Goal: Navigation & Orientation: Find specific page/section

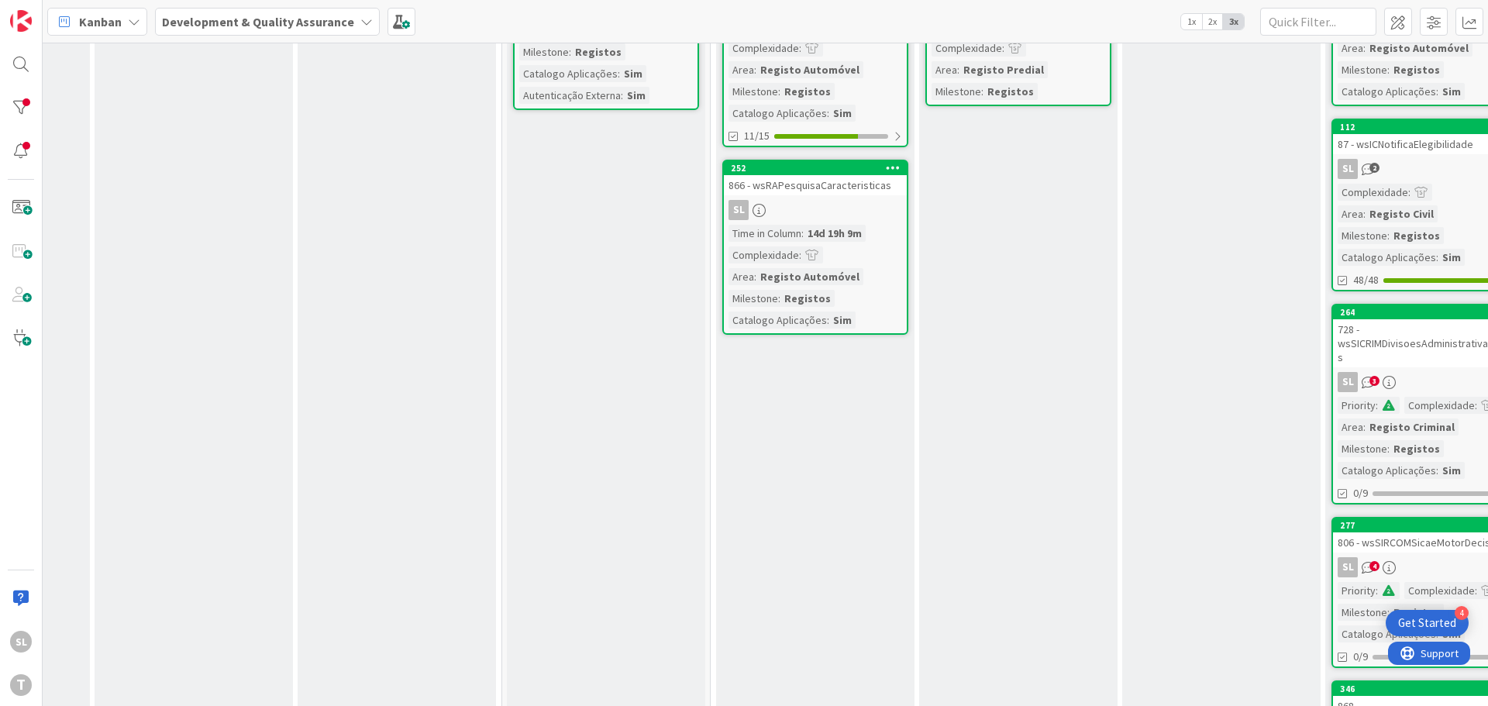
scroll to position [232, 304]
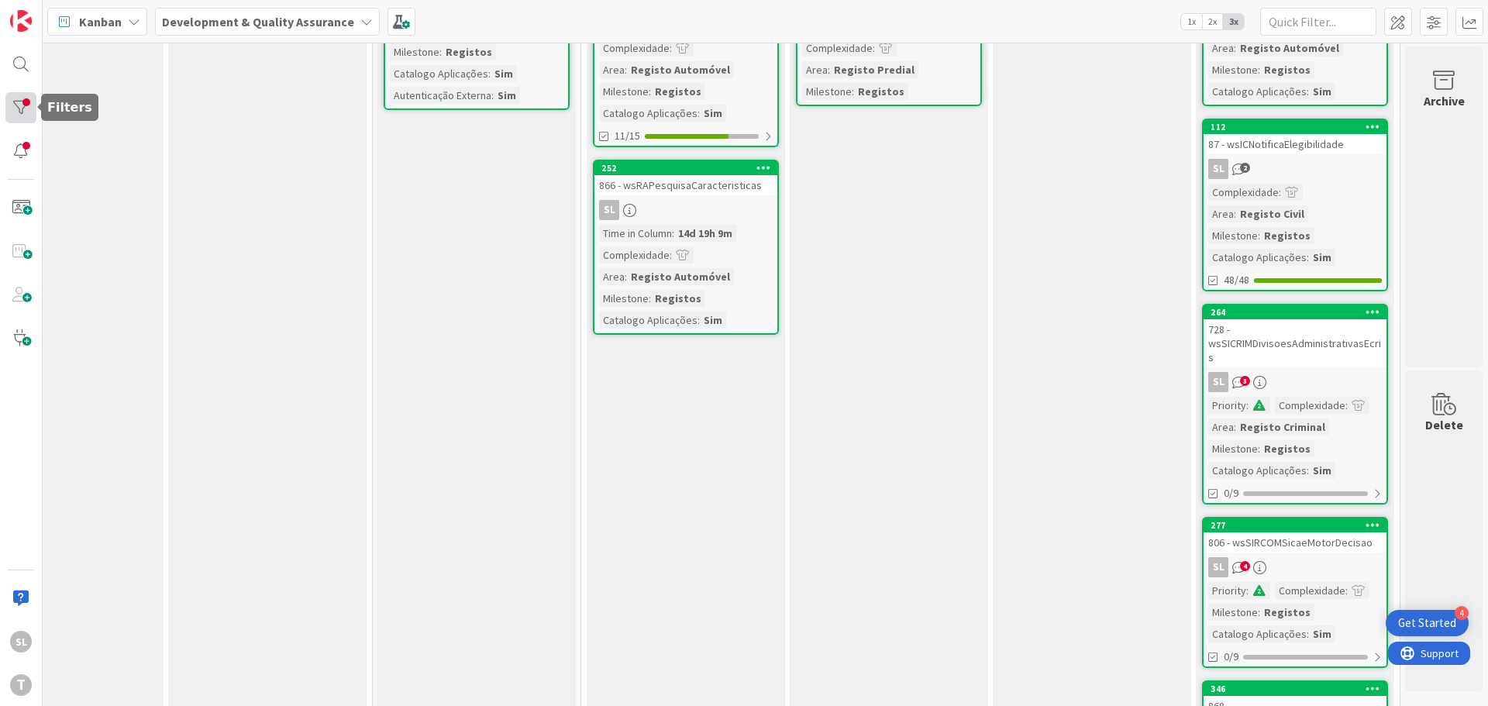
click at [20, 111] on div at bounding box center [20, 107] width 31 height 31
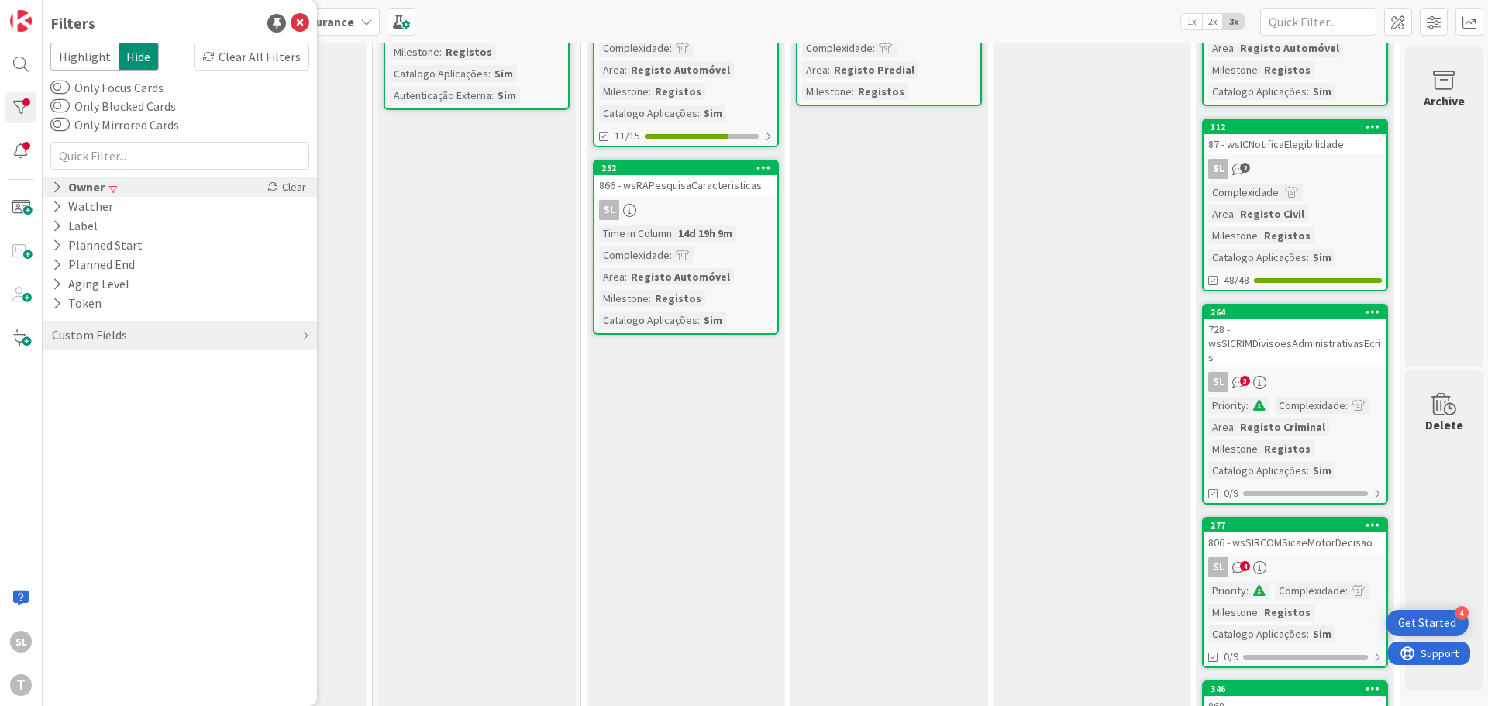
click at [59, 190] on icon at bounding box center [57, 187] width 10 height 13
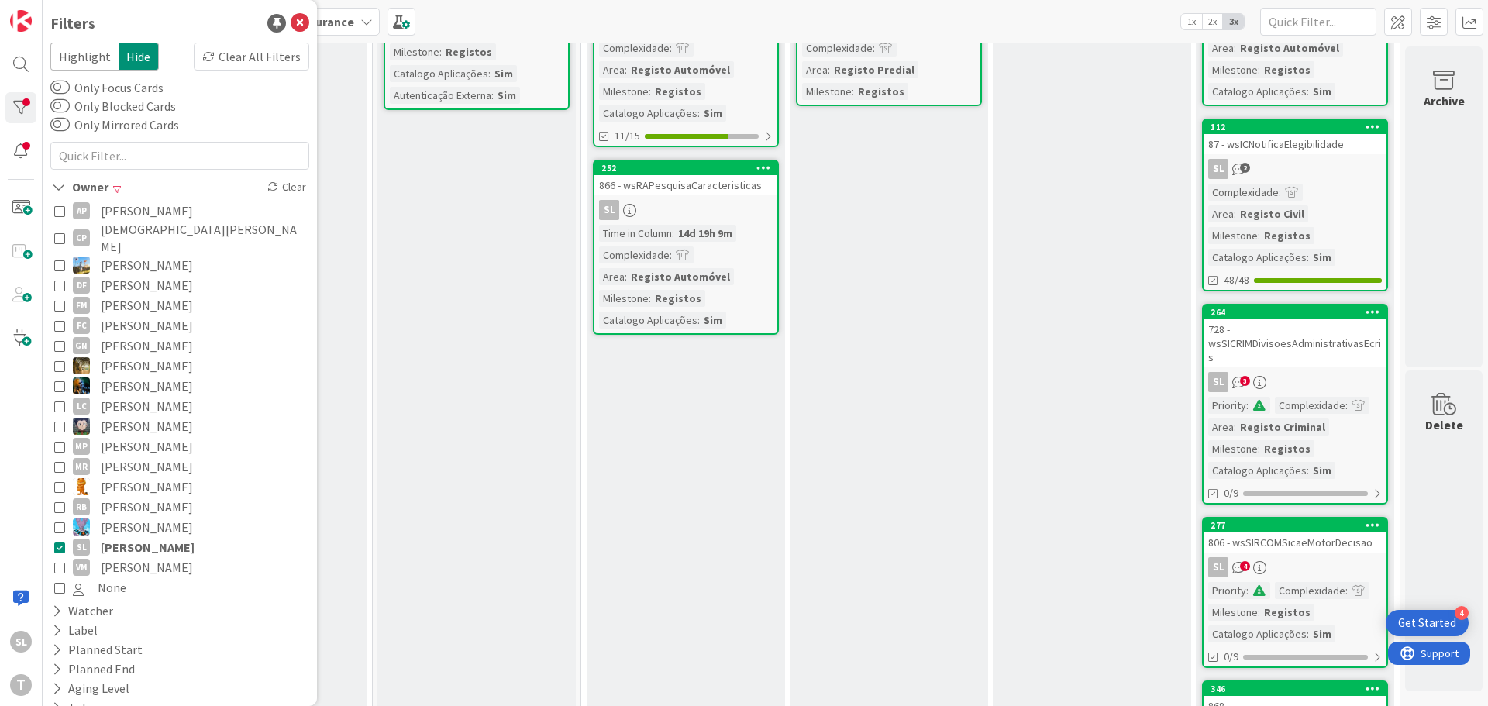
click at [59, 542] on icon at bounding box center [59, 547] width 11 height 11
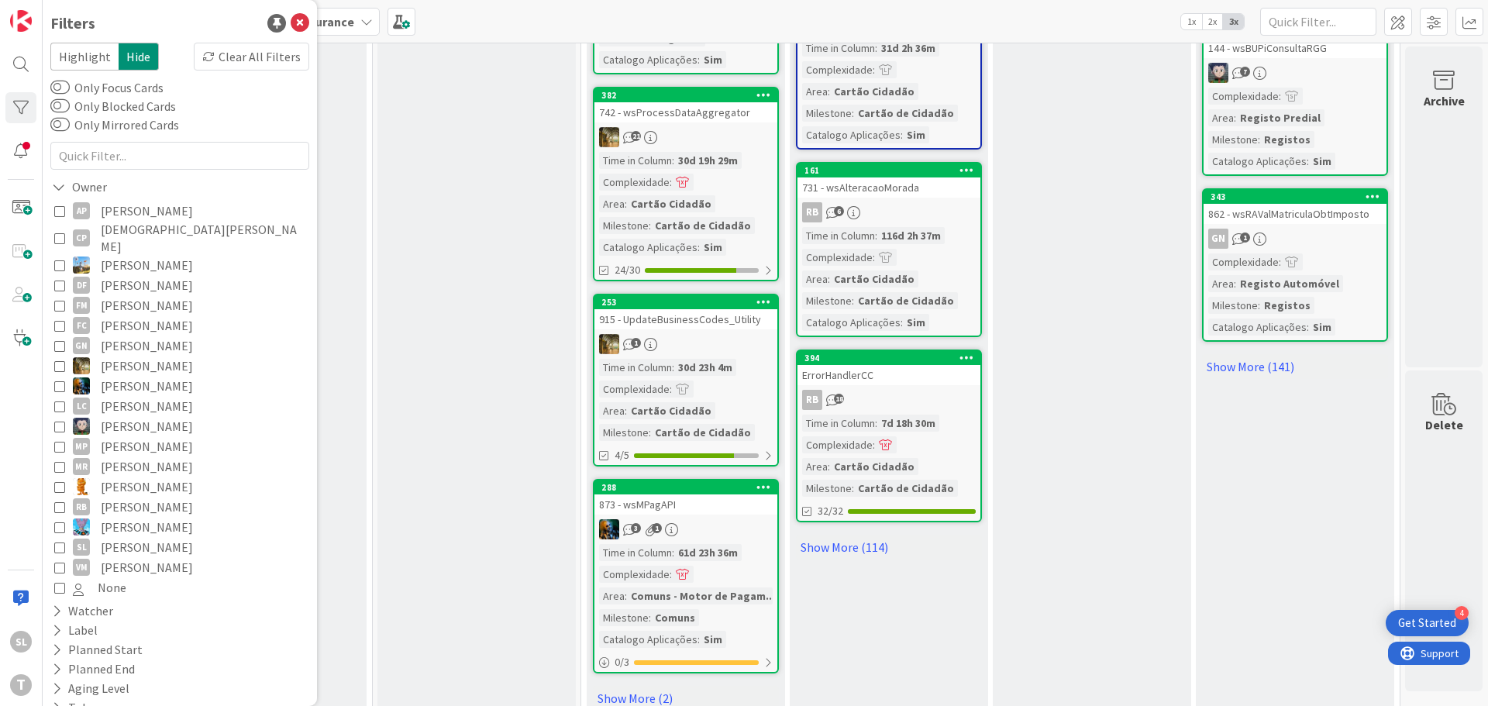
scroll to position [1595, 304]
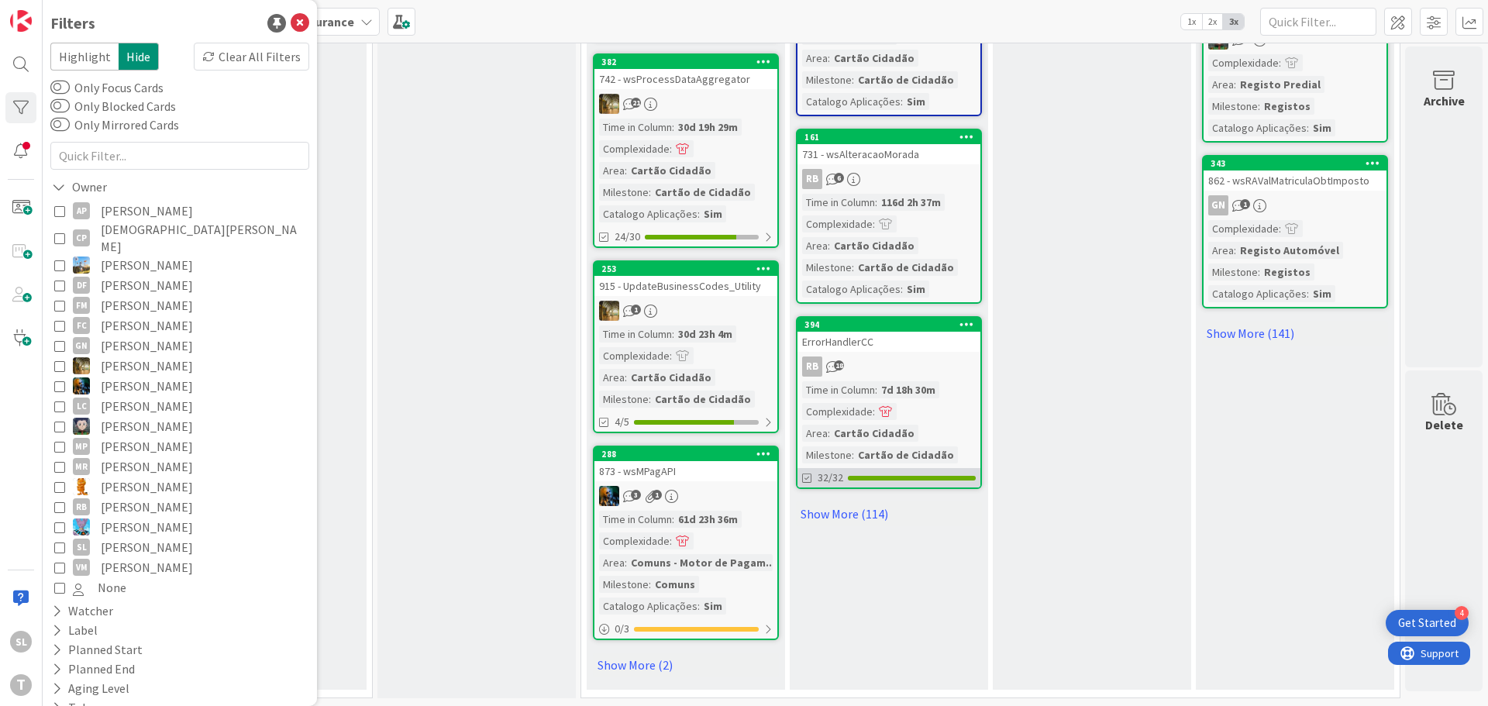
click at [827, 501] on link "Show More (114)" at bounding box center [889, 513] width 186 height 25
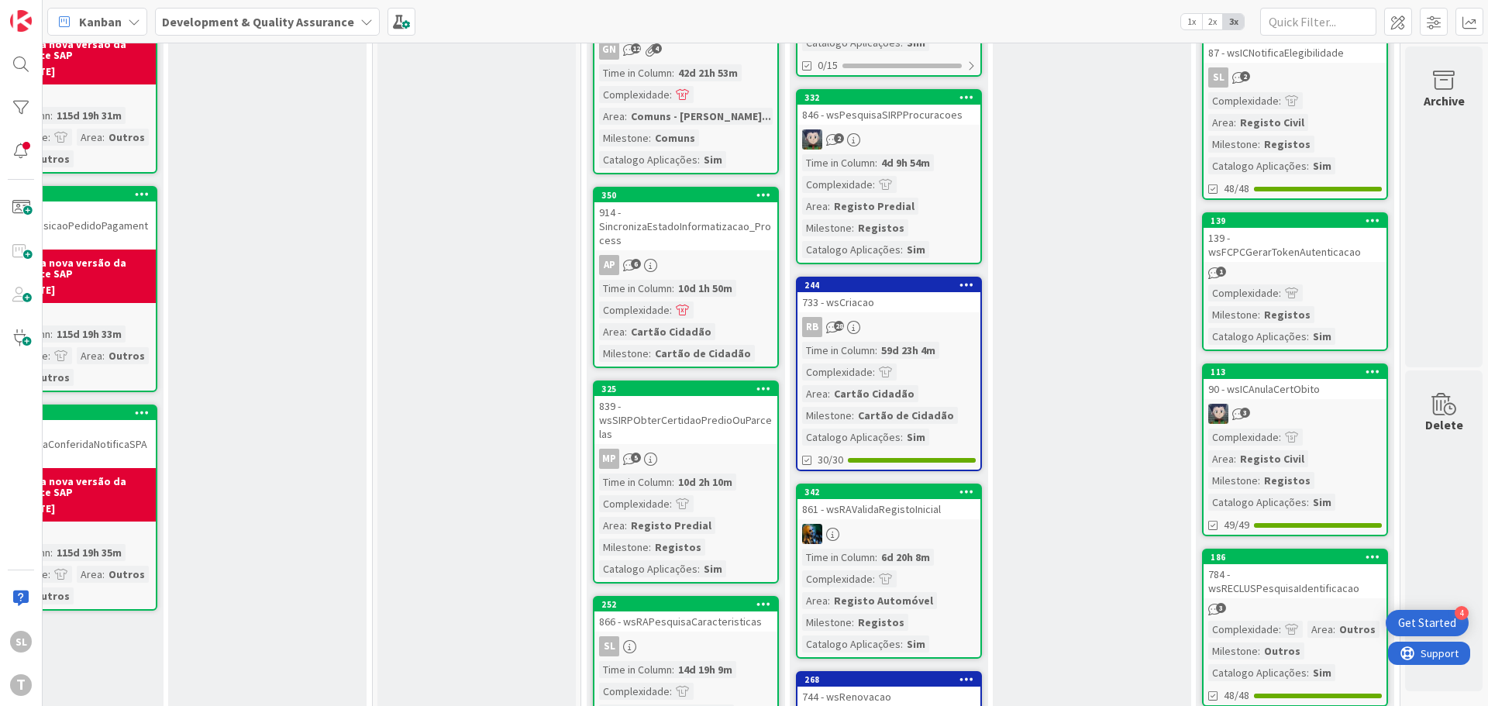
scroll to position [0, 0]
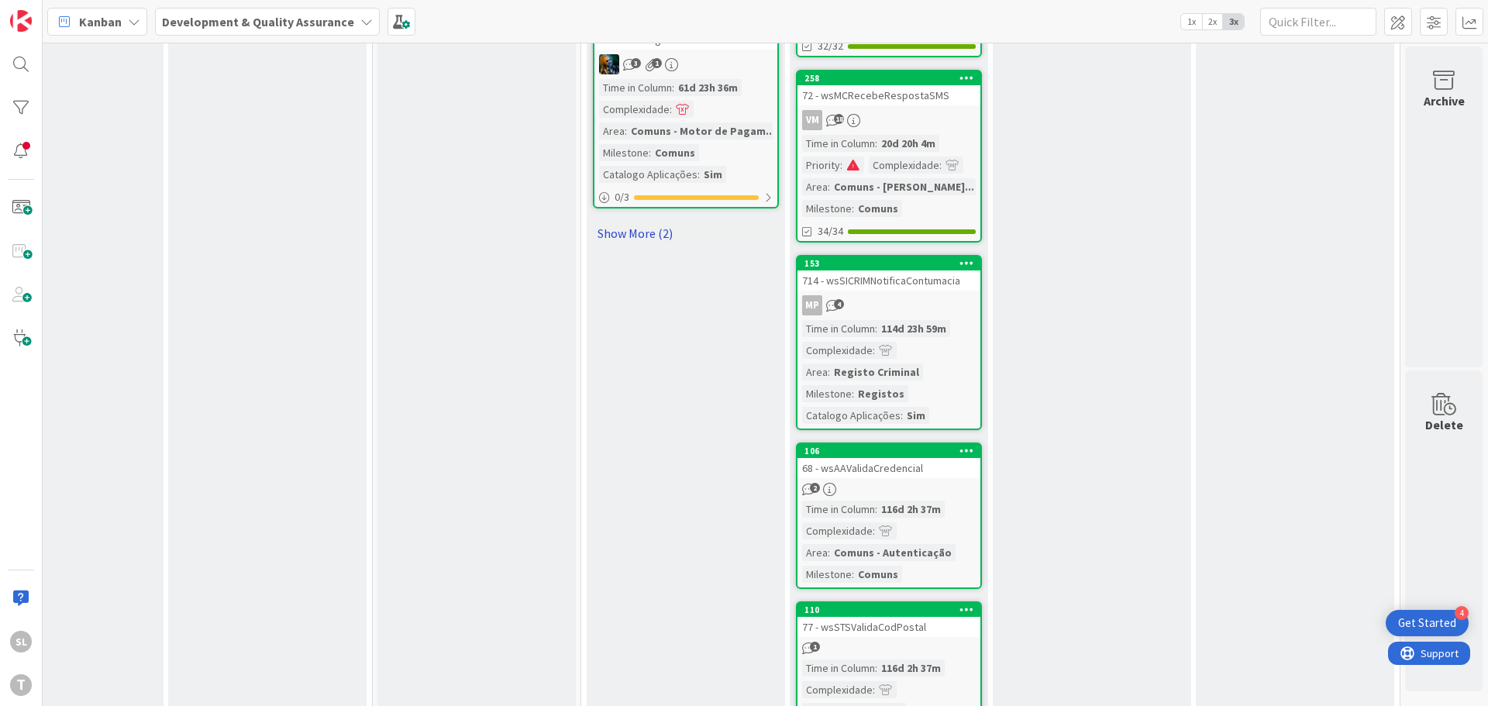
click at [656, 242] on link "Show More (2)" at bounding box center [686, 233] width 186 height 25
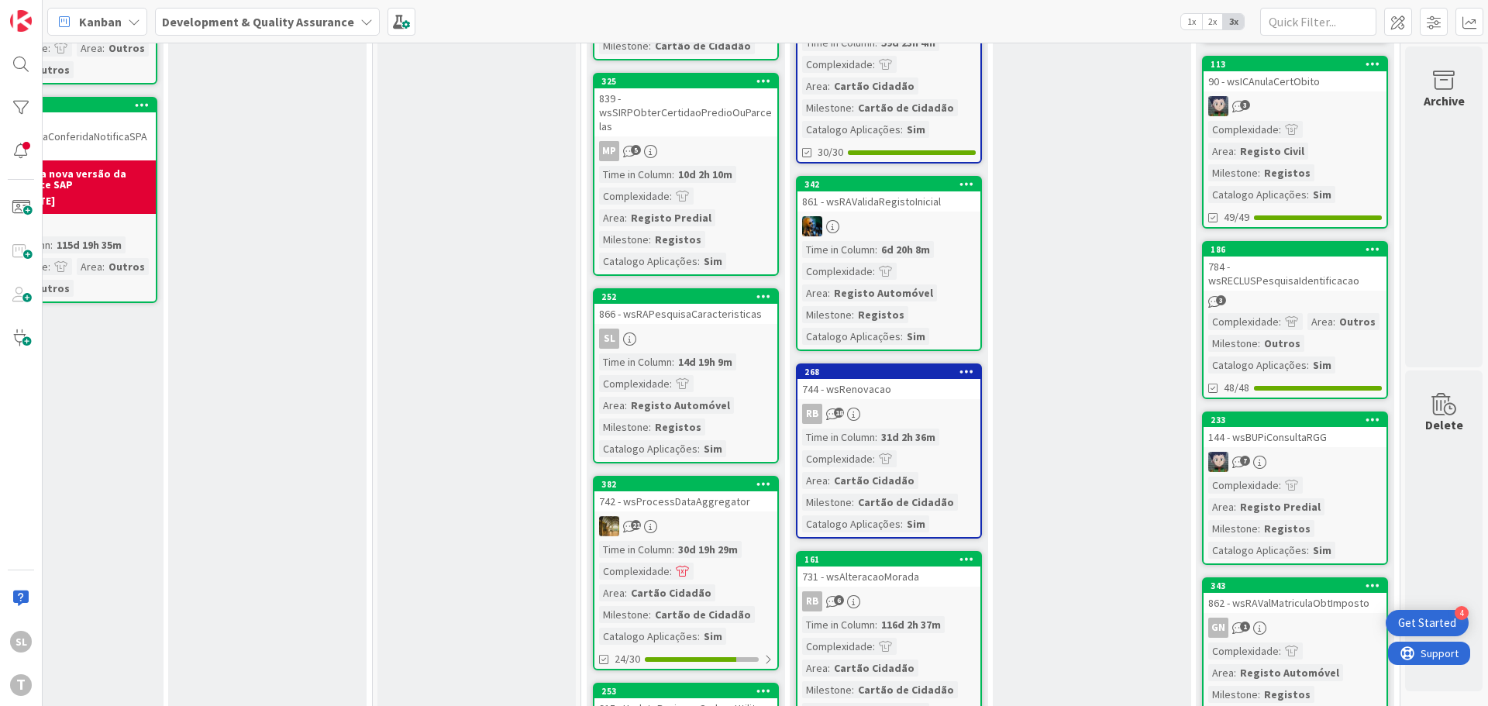
scroll to position [1162, 304]
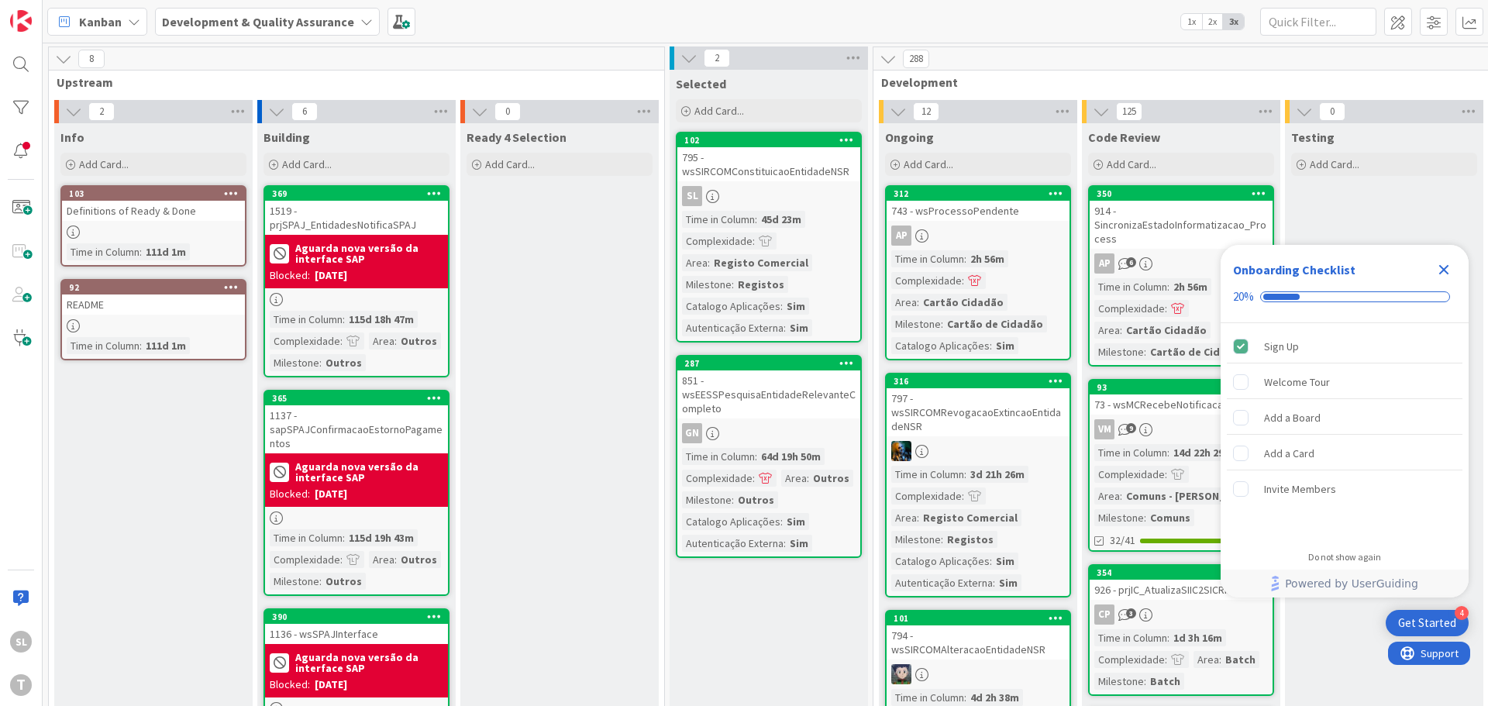
click at [1438, 268] on icon "Close Checklist" at bounding box center [1443, 269] width 19 height 19
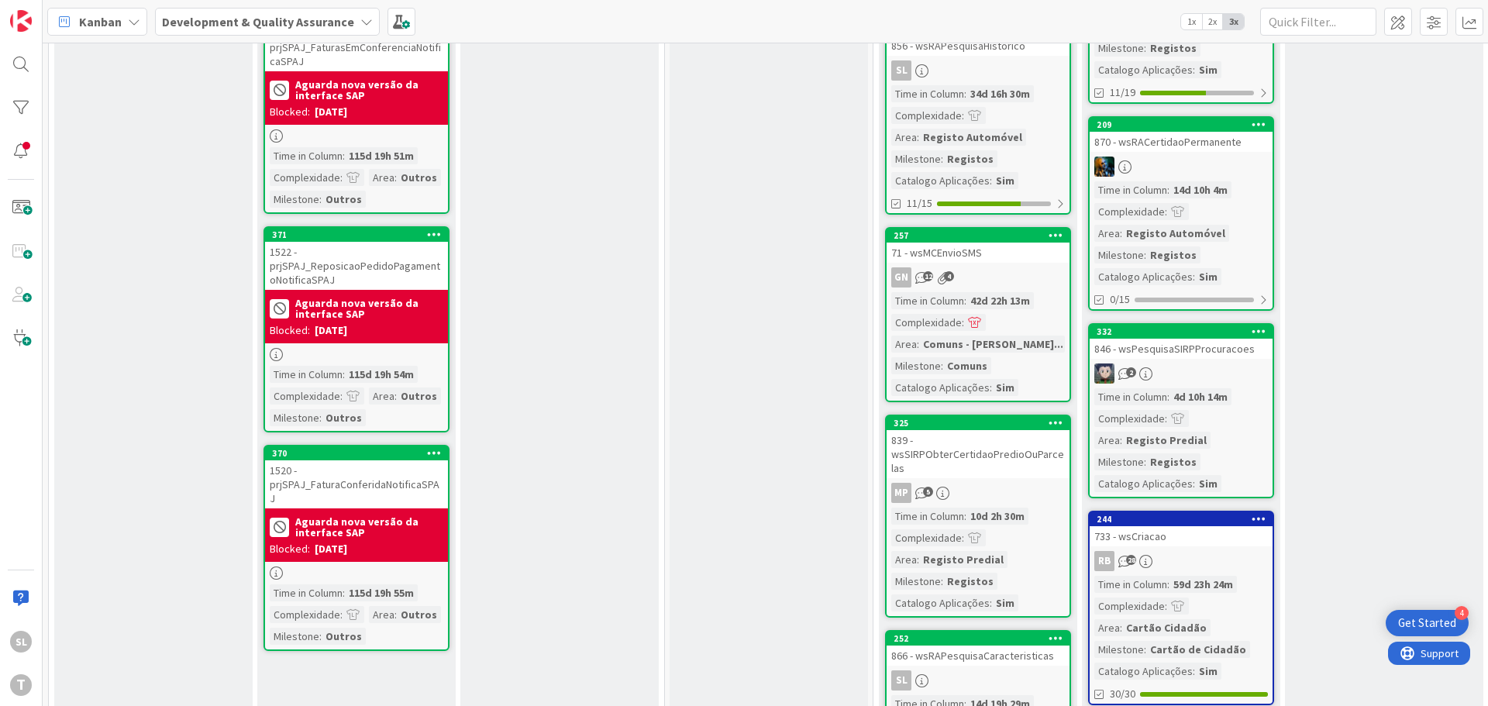
scroll to position [1007, 0]
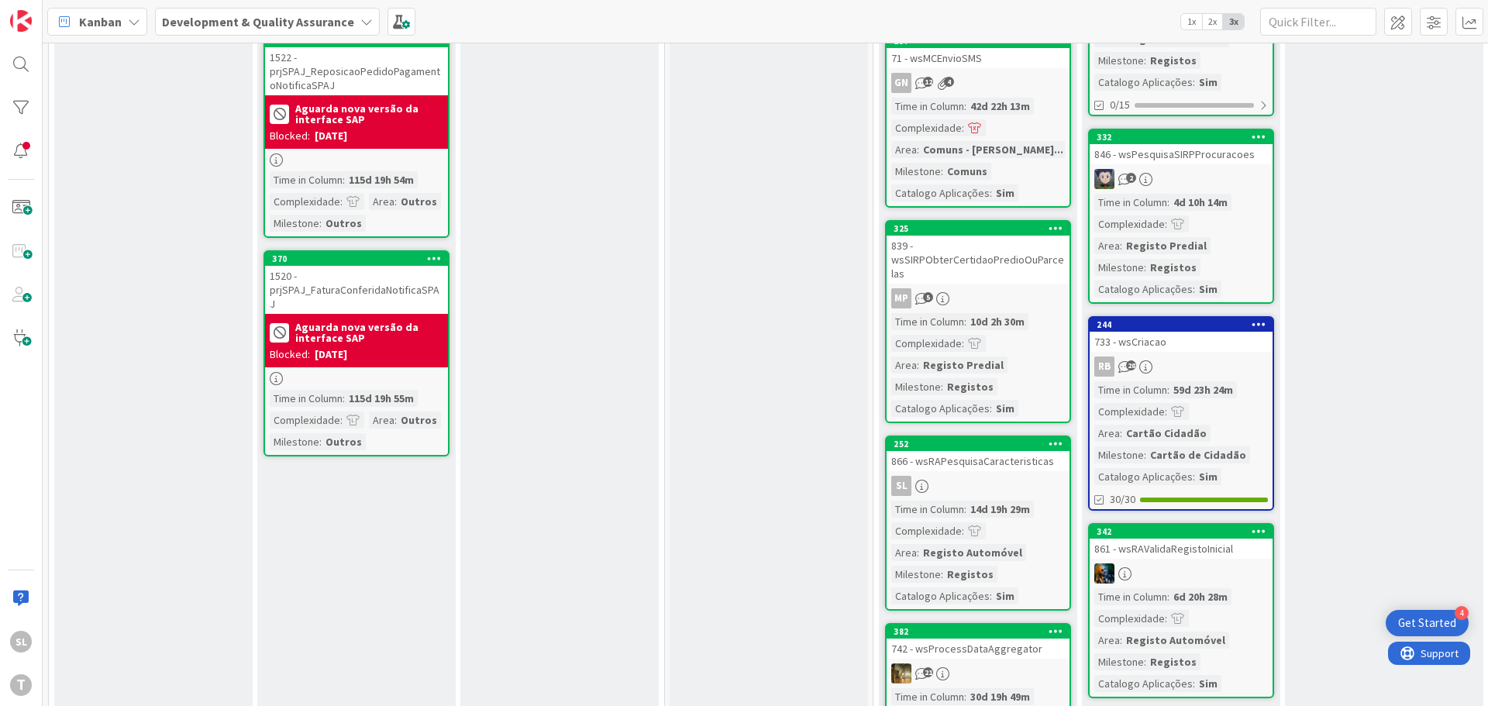
click at [1159, 172] on div "2" at bounding box center [1180, 179] width 183 height 20
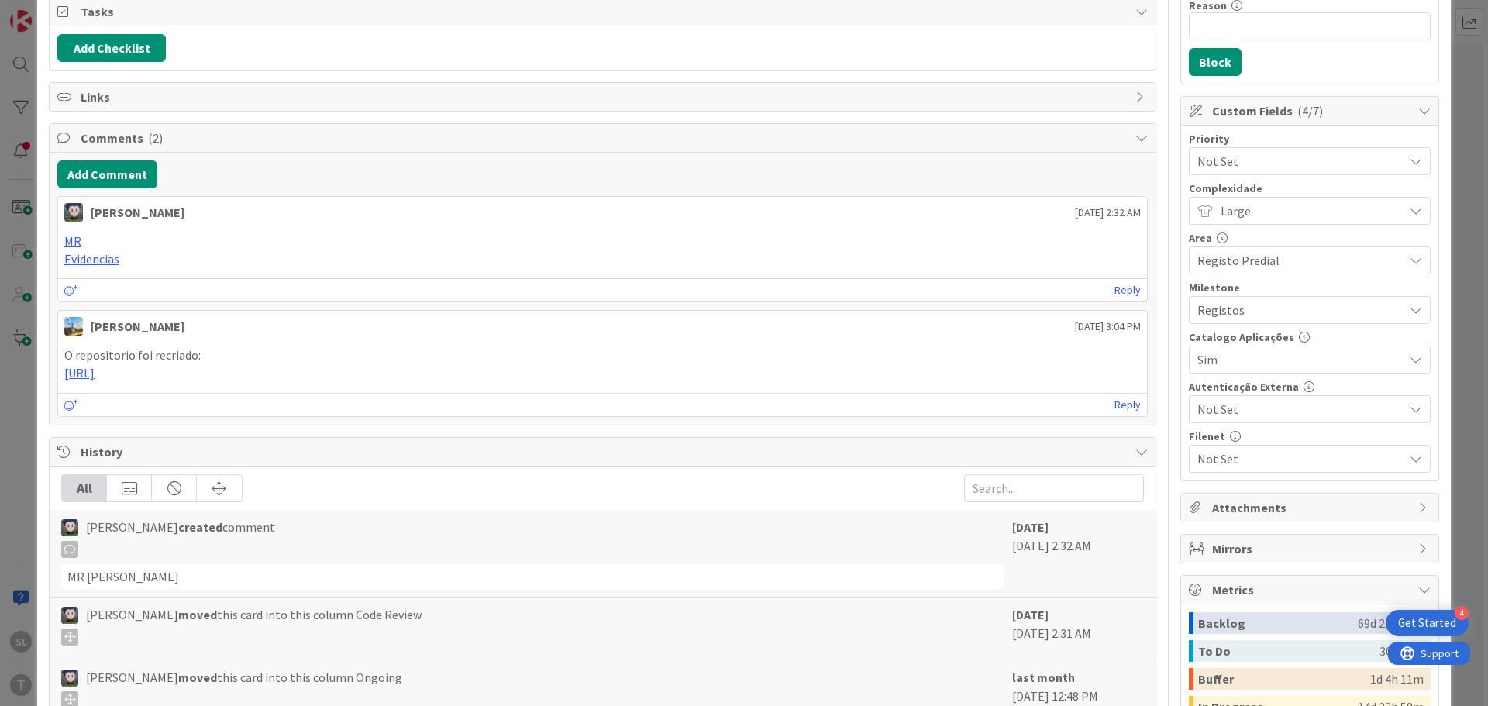
click at [1445, 184] on div "ID 332 Development & Quality Assurance Code Review Title 31 / 128 846 - wsPesqu…" at bounding box center [744, 353] width 1488 height 706
